Goal: Task Accomplishment & Management: Complete application form

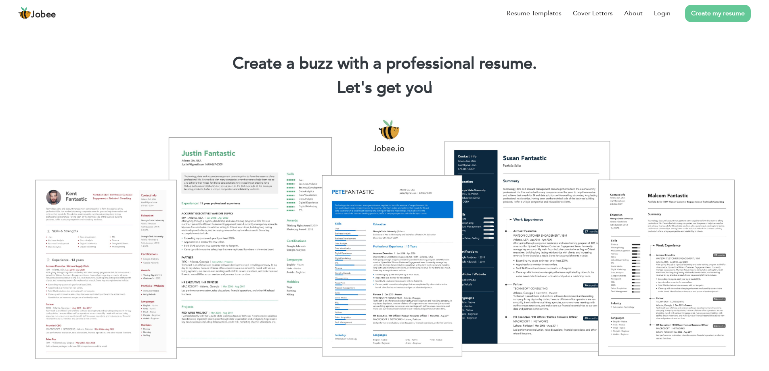
click at [716, 16] on link "Create my resume" at bounding box center [718, 13] width 66 height 17
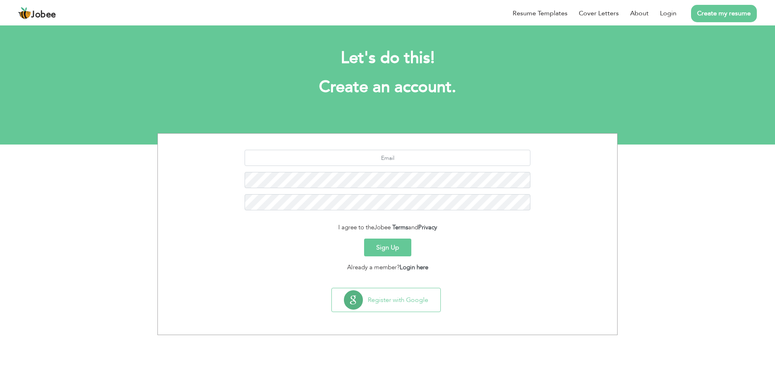
click at [377, 252] on button "Sign Up" at bounding box center [387, 247] width 47 height 18
